Goal: Task Accomplishment & Management: Use online tool/utility

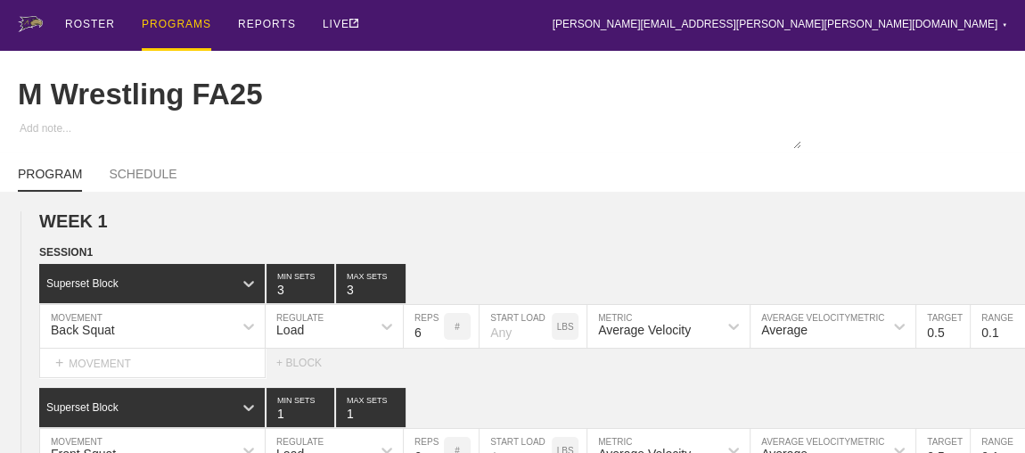
click at [165, 22] on div "PROGRAMS" at bounding box center [177, 25] width 70 height 51
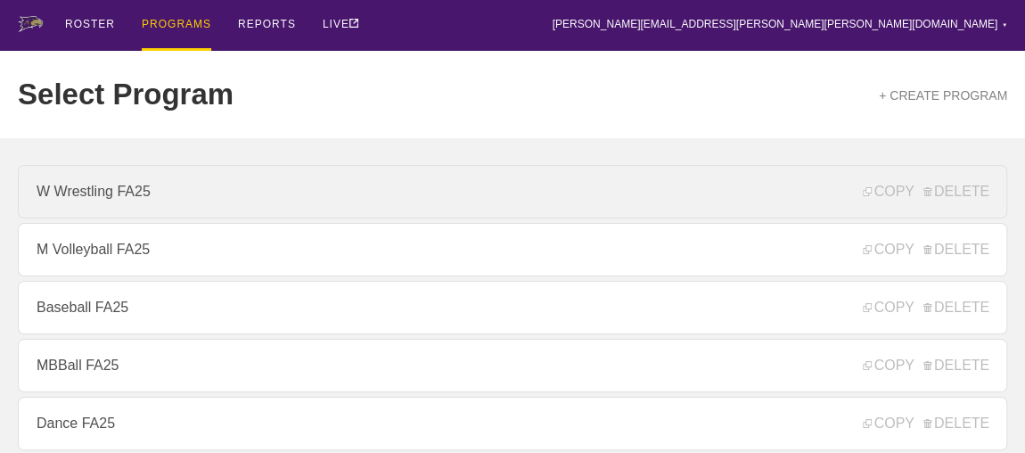
click at [116, 194] on link "W Wrestling FA25" at bounding box center [513, 192] width 990 height 54
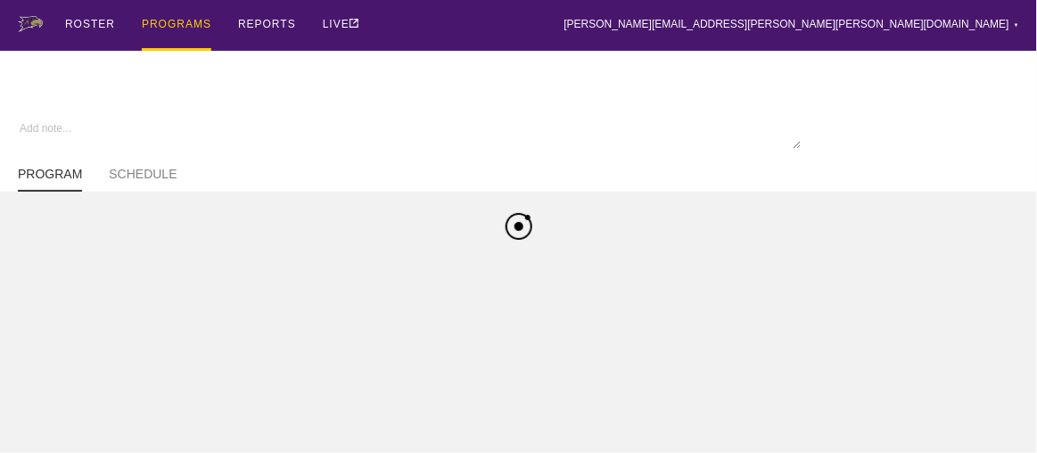
type textarea "x"
type input "W Wrestling FA25"
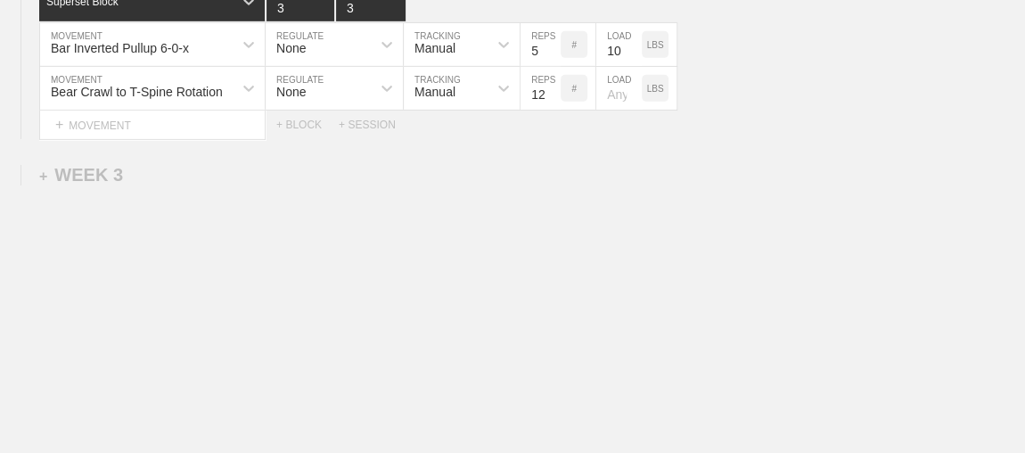
scroll to position [2816, 0]
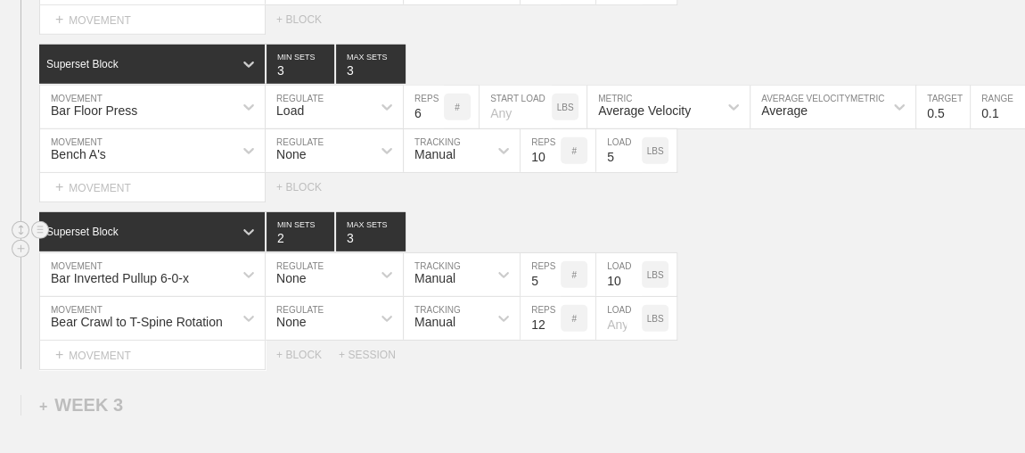
type input "2"
click at [324, 244] on input "2" at bounding box center [301, 231] width 68 height 39
type input "2"
click at [399, 243] on input "2" at bounding box center [371, 231] width 70 height 39
type input "2"
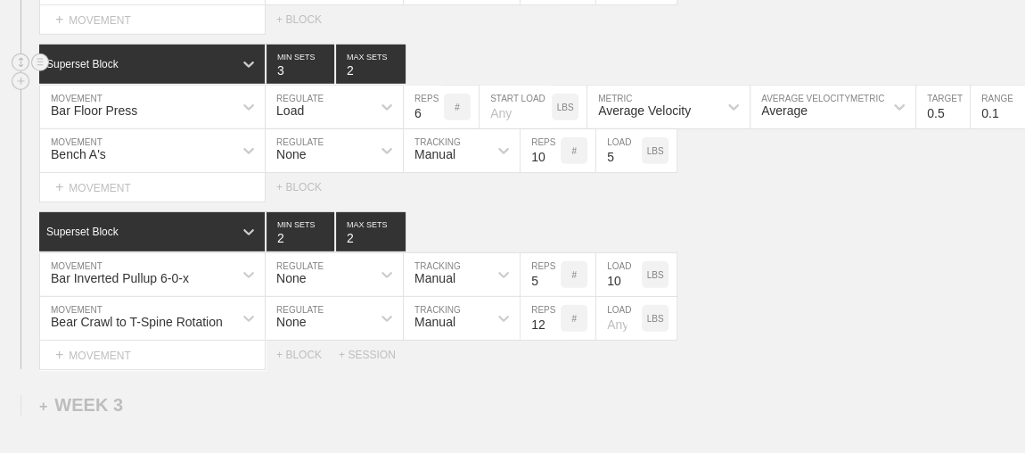
click at [394, 76] on input "2" at bounding box center [371, 64] width 70 height 39
type input "2"
click at [325, 74] on input "2" at bounding box center [301, 64] width 68 height 39
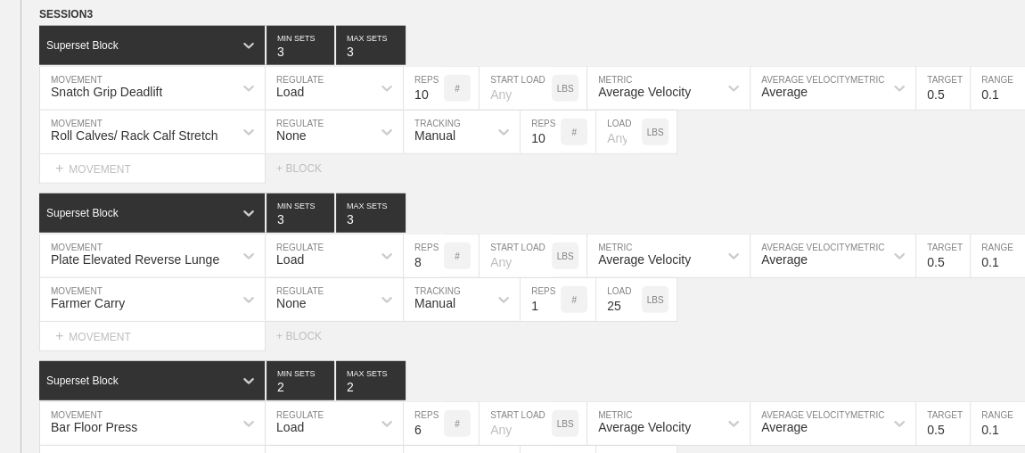
scroll to position [2491, 0]
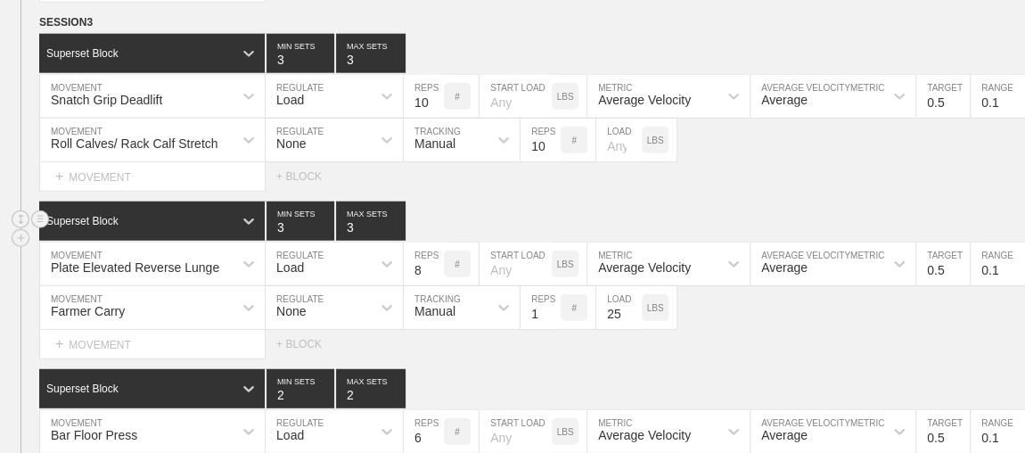
type input "2"
click at [398, 234] on input "2" at bounding box center [371, 221] width 70 height 39
type input "2"
click at [325, 232] on input "2" at bounding box center [301, 221] width 68 height 39
type input "2"
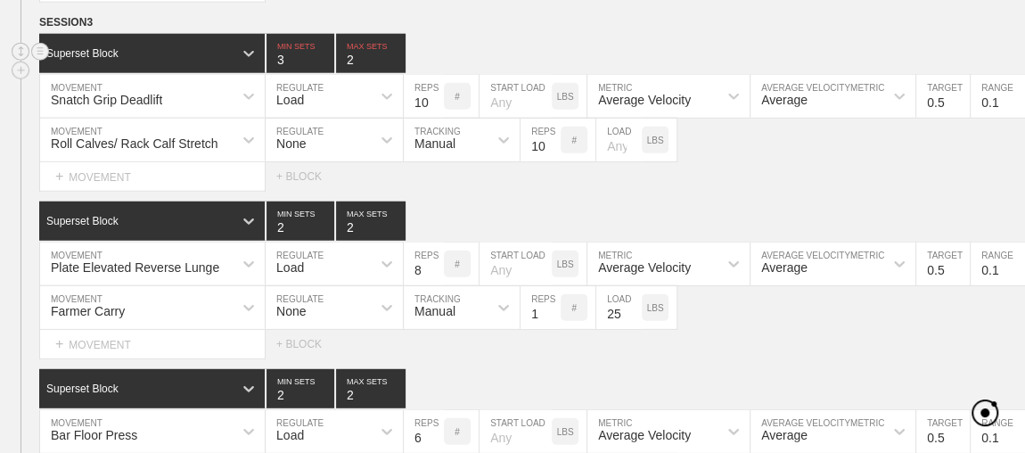
click at [394, 65] on input "2" at bounding box center [371, 53] width 70 height 39
type input "2"
click at [323, 66] on input "2" at bounding box center [301, 53] width 68 height 39
click at [433, 109] on input "9" at bounding box center [424, 96] width 40 height 43
click at [433, 109] on input "8" at bounding box center [424, 96] width 40 height 43
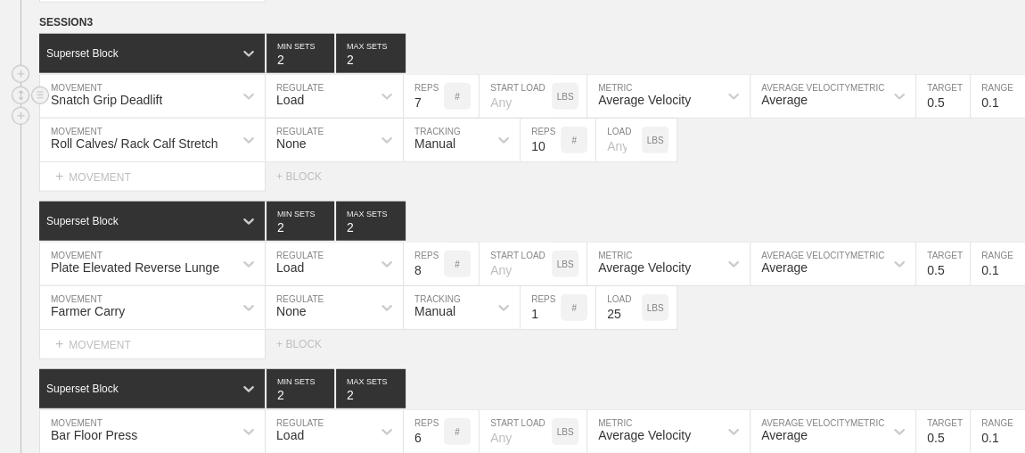
click at [433, 109] on input "7" at bounding box center [424, 96] width 40 height 43
type input "6"
click at [433, 109] on input "6" at bounding box center [424, 96] width 40 height 43
click at [460, 209] on div "Superset Block 2 MIN SETS 2 MAX SETS" at bounding box center [532, 221] width 986 height 39
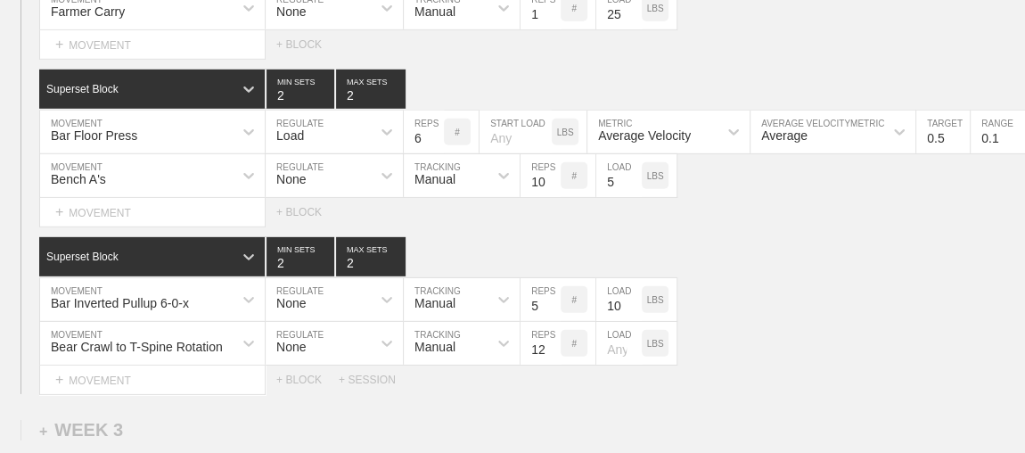
scroll to position [2816, 0]
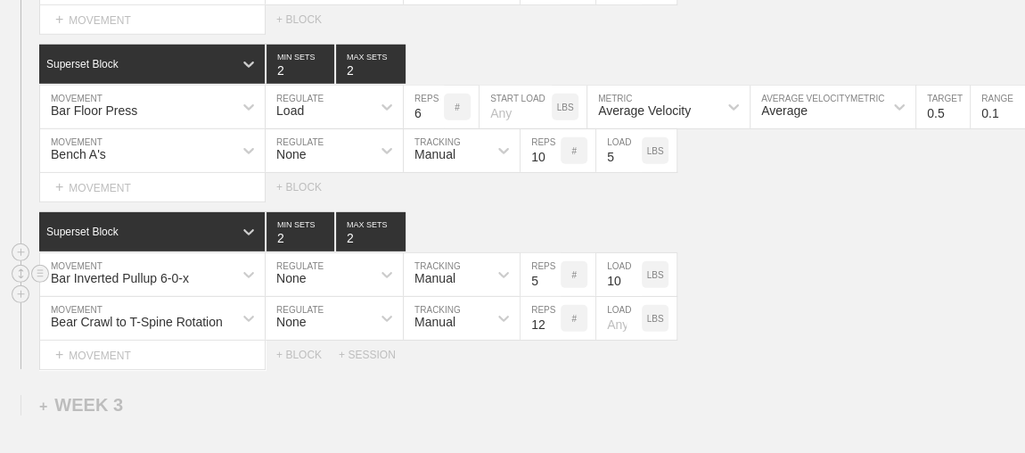
click at [620, 281] on input "10" at bounding box center [619, 274] width 45 height 43
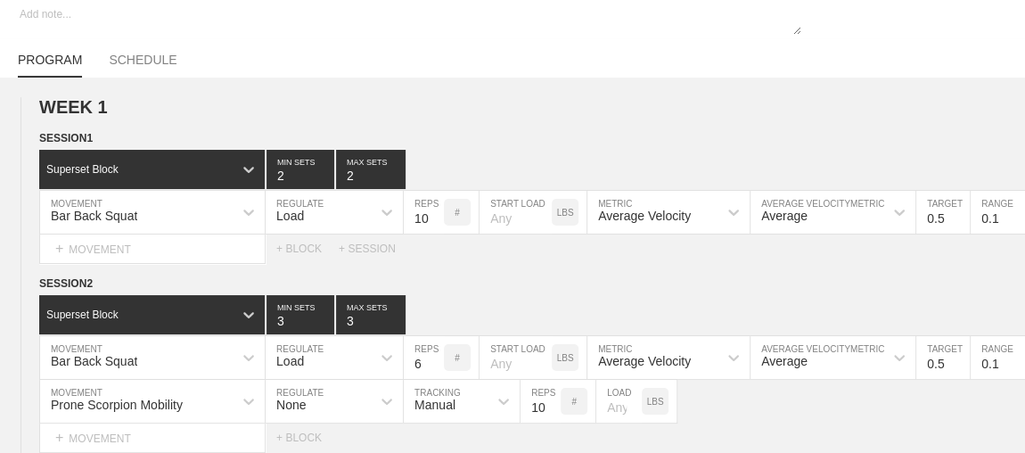
scroll to position [0, 0]
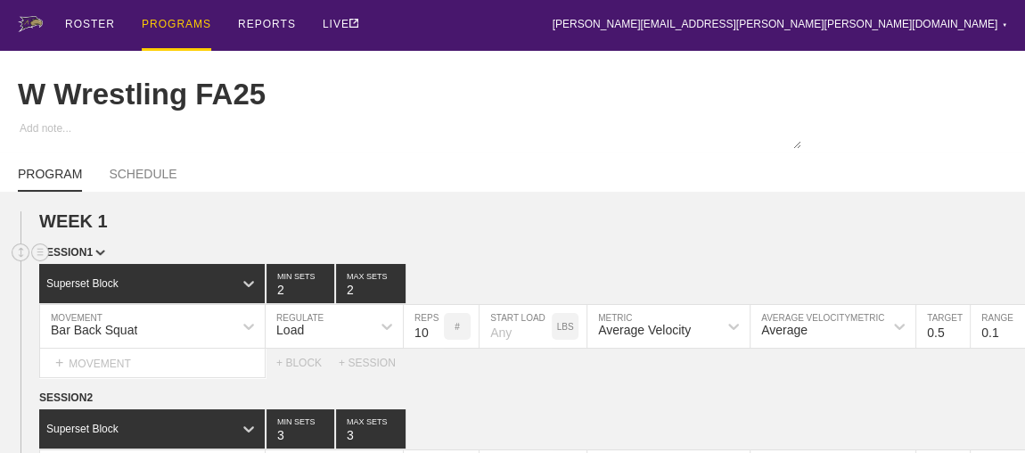
click at [574, 264] on div "SESSION 1" at bounding box center [532, 253] width 986 height 21
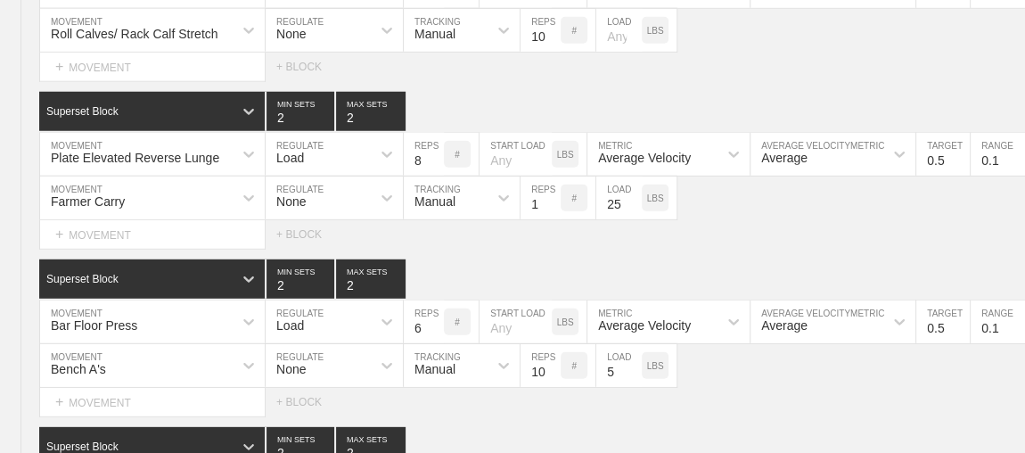
scroll to position [2605, 0]
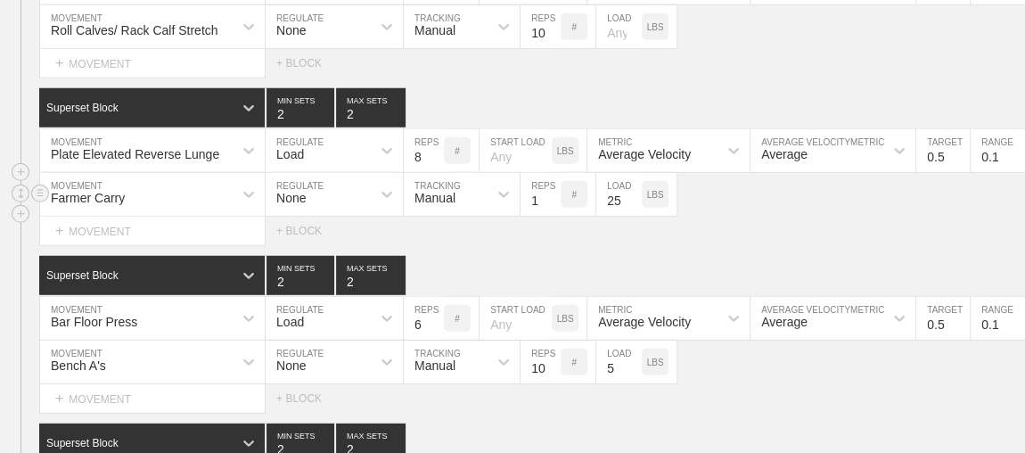
click at [607, 195] on input "25" at bounding box center [619, 194] width 45 height 43
type input "35"
click at [706, 211] on div "Farmer Carry MOVEMENT None REGULATE Manual TRACKING 1 REPS # 35 LOAD LBS" at bounding box center [512, 195] width 1025 height 44
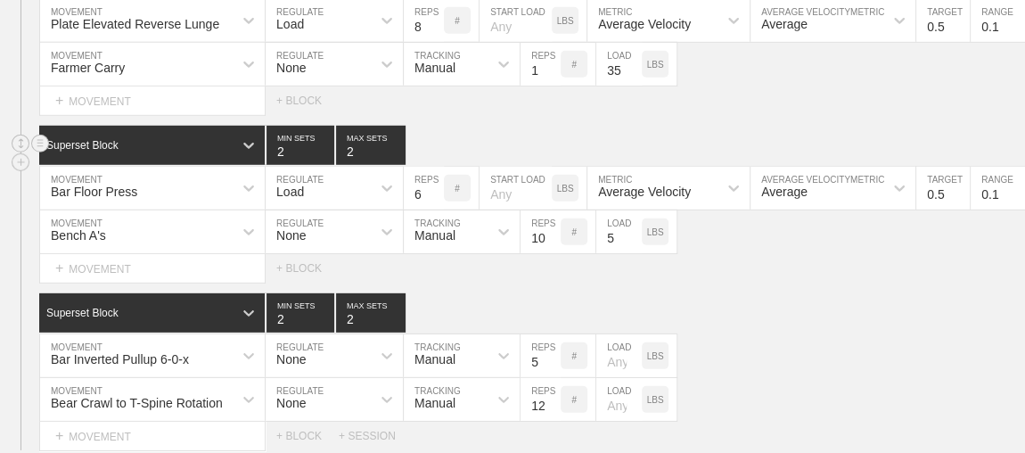
scroll to position [2767, 0]
